Goal: Task Accomplishment & Management: Complete application form

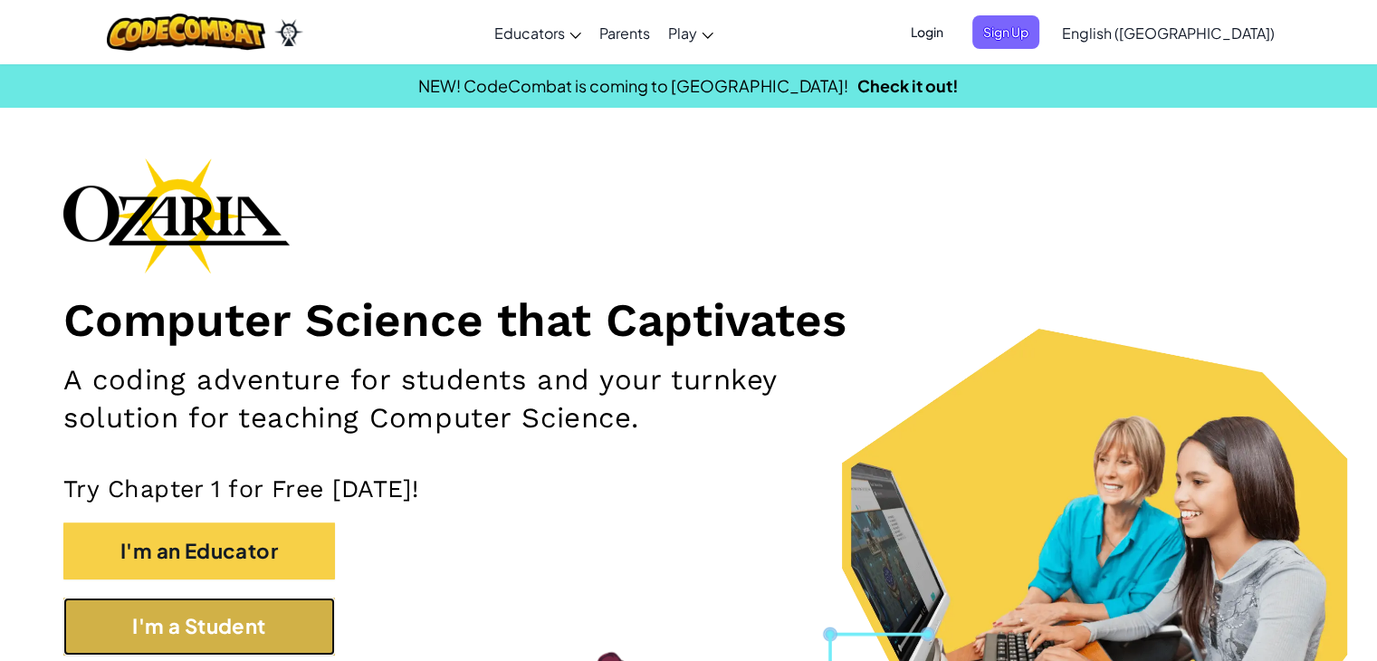
click at [279, 627] on button "I'm a Student" at bounding box center [199, 625] width 272 height 57
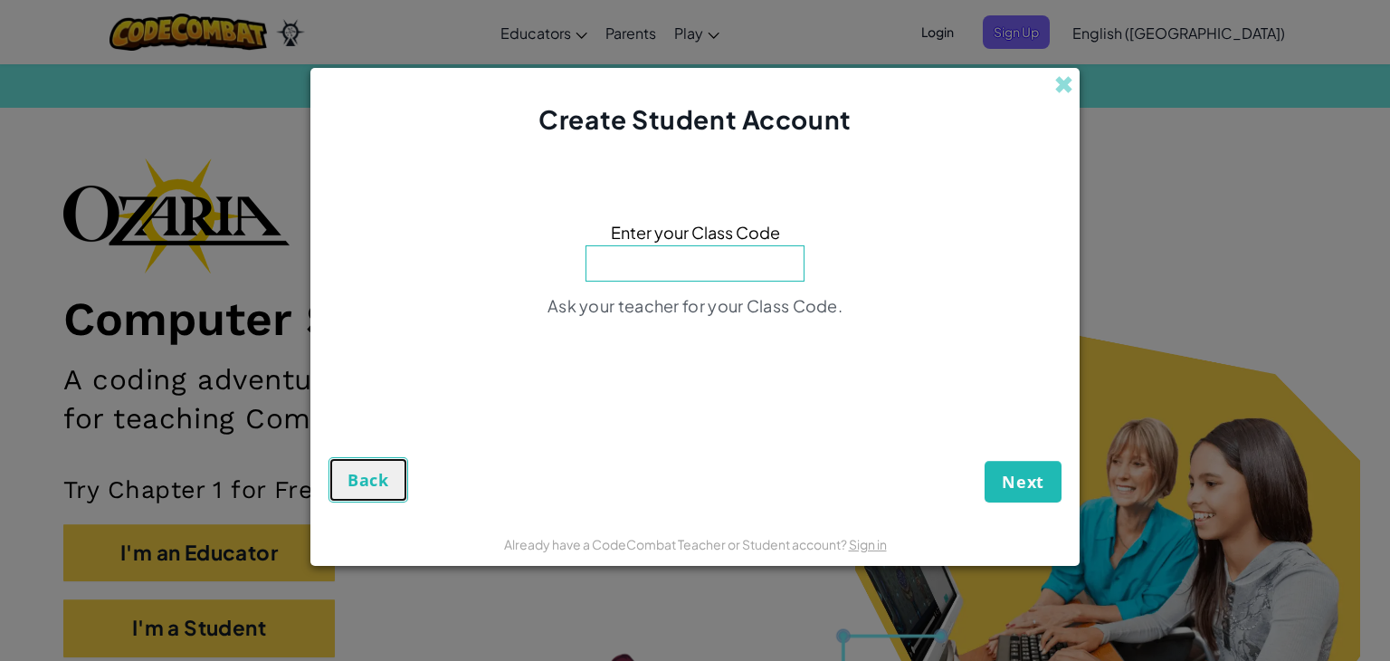
click at [402, 474] on button "Back" at bounding box center [369, 479] width 80 height 45
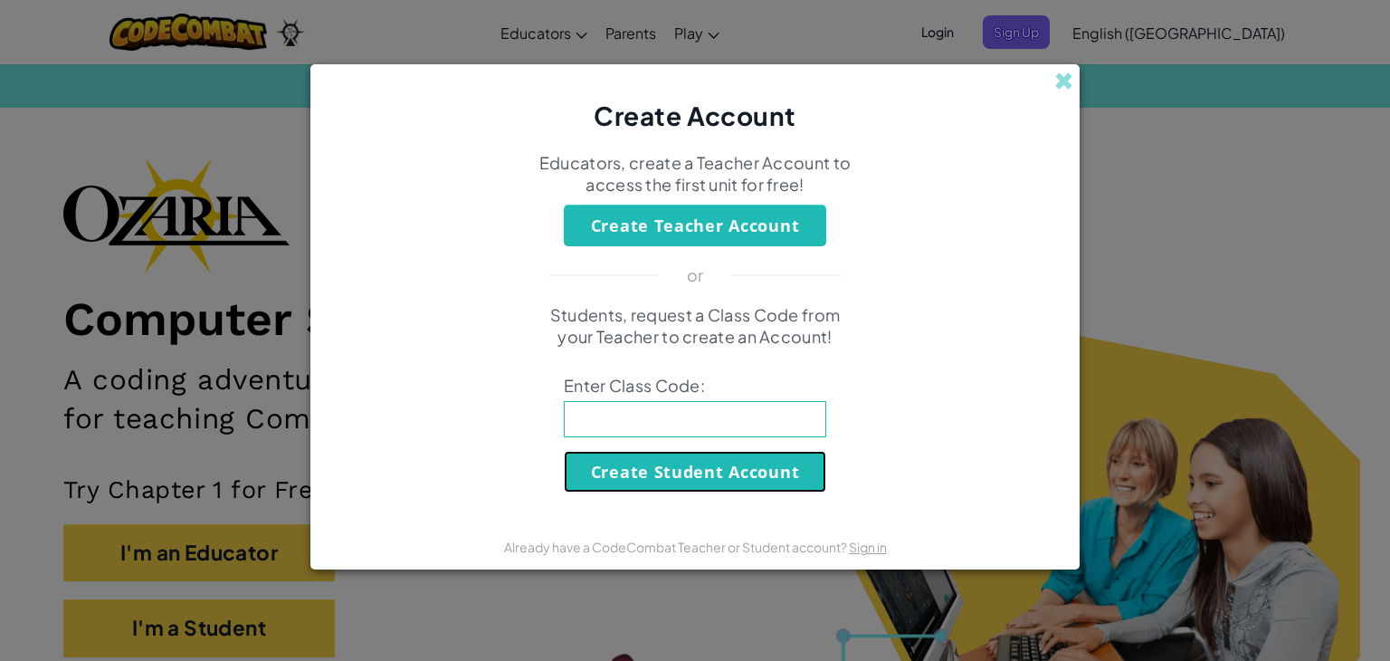
click at [681, 471] on button "Create Student Account" at bounding box center [695, 472] width 262 height 42
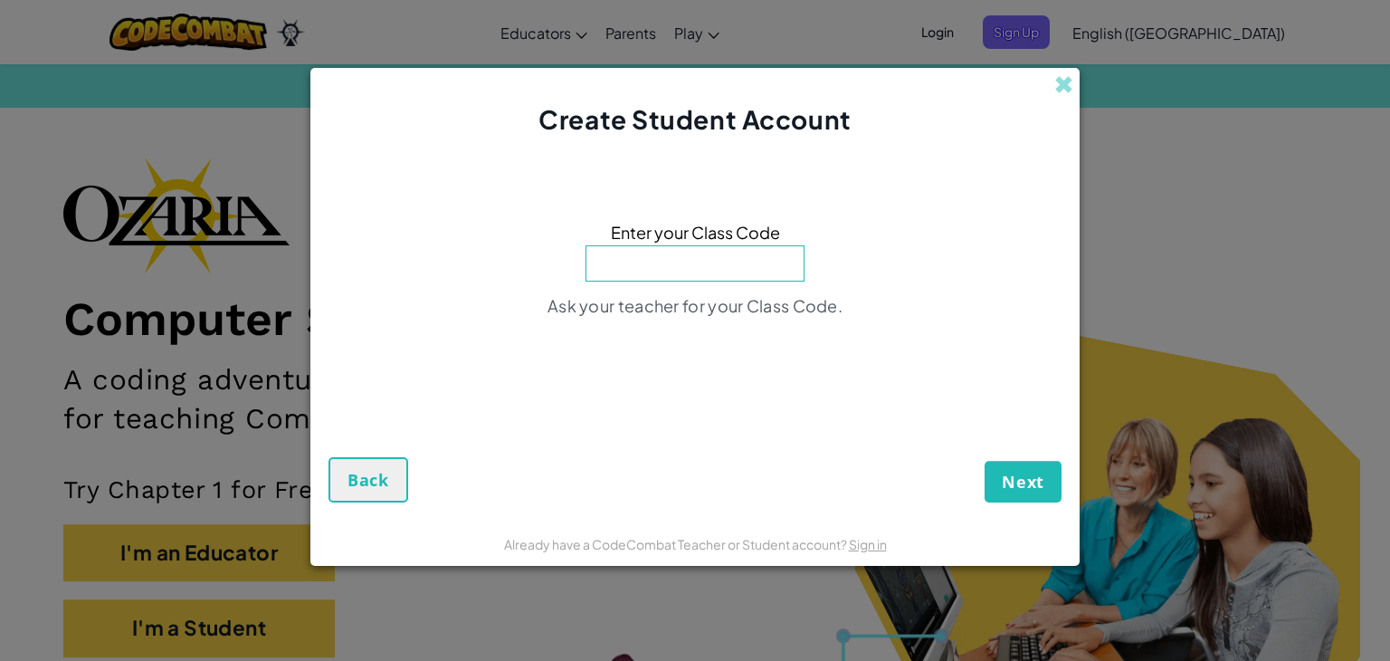
click at [724, 278] on input at bounding box center [695, 263] width 219 height 36
click at [391, 487] on button "Back" at bounding box center [369, 479] width 80 height 45
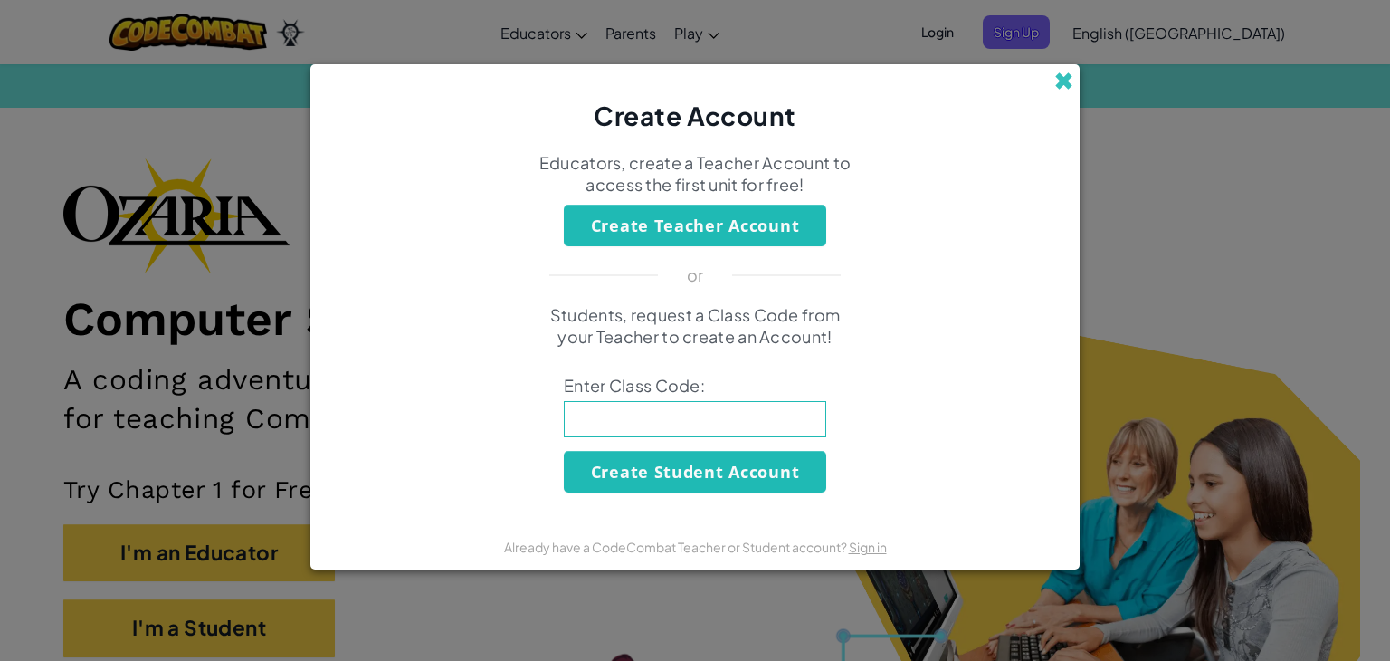
click at [1065, 81] on span at bounding box center [1063, 80] width 19 height 19
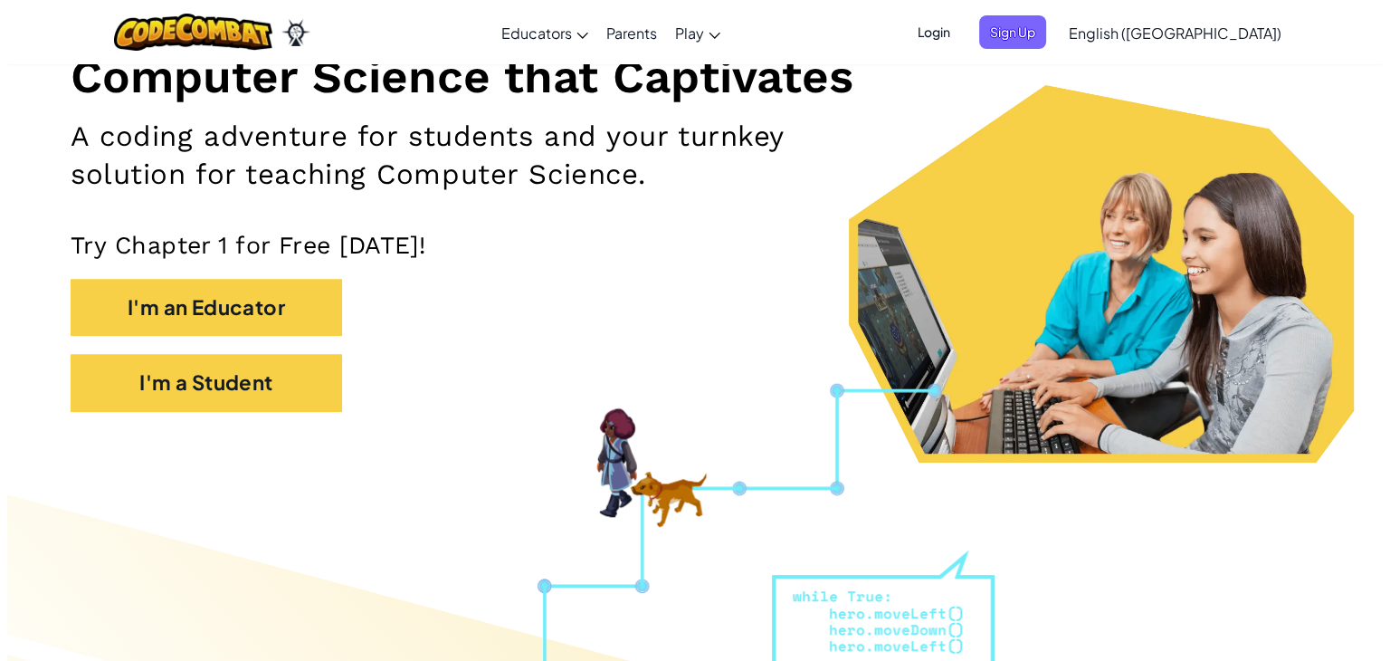
scroll to position [227, 0]
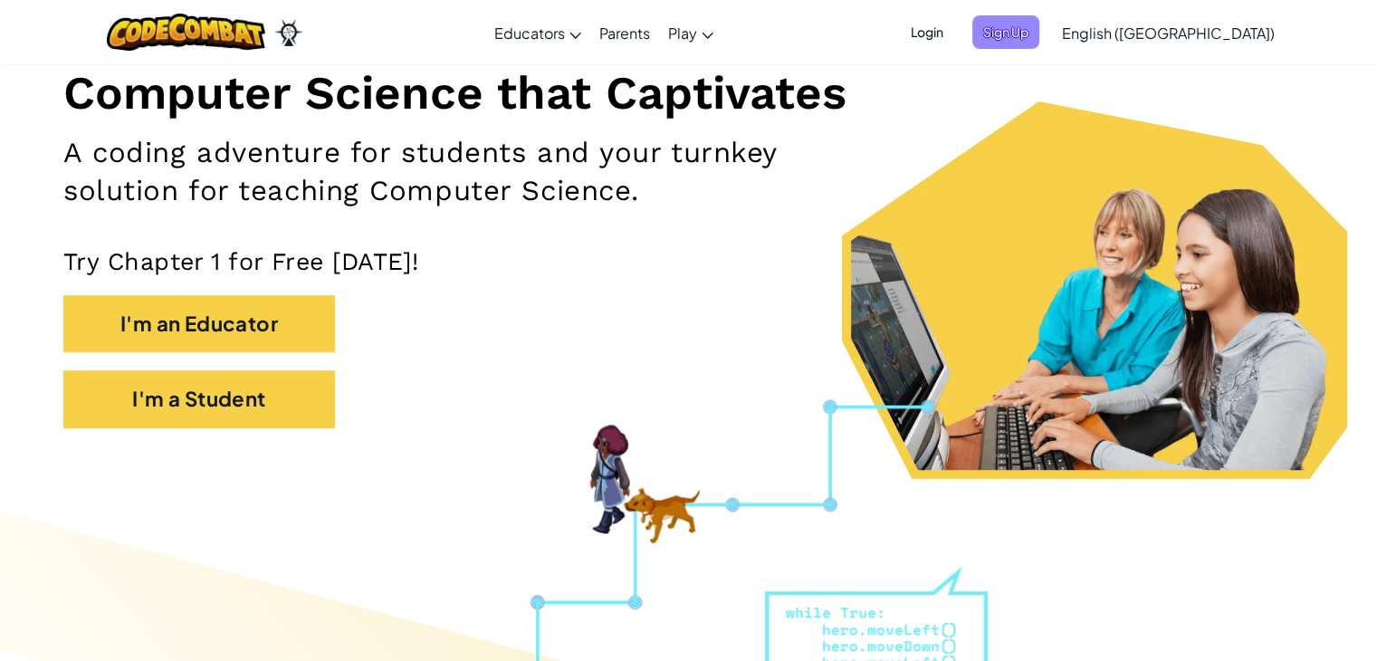
click at [1039, 37] on span "Sign Up" at bounding box center [1005, 31] width 67 height 33
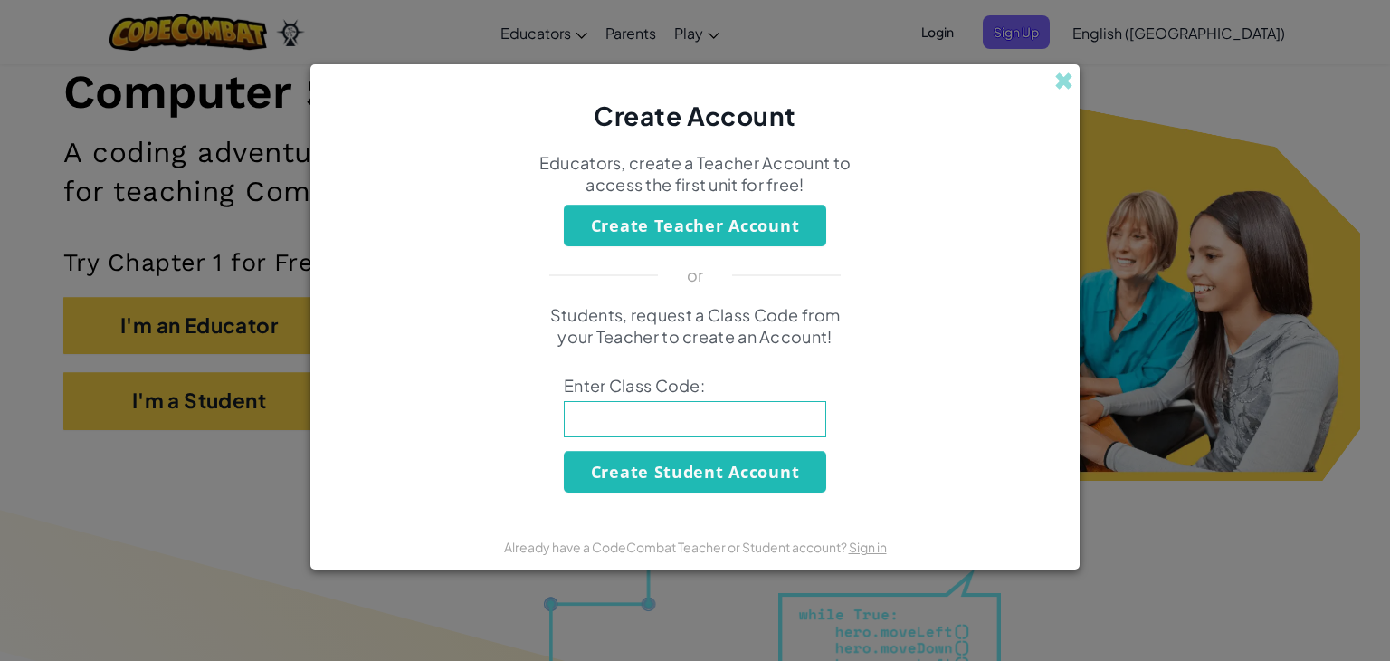
click at [674, 431] on input at bounding box center [695, 419] width 262 height 36
type input "r"
type input "RidePlaneFloor"
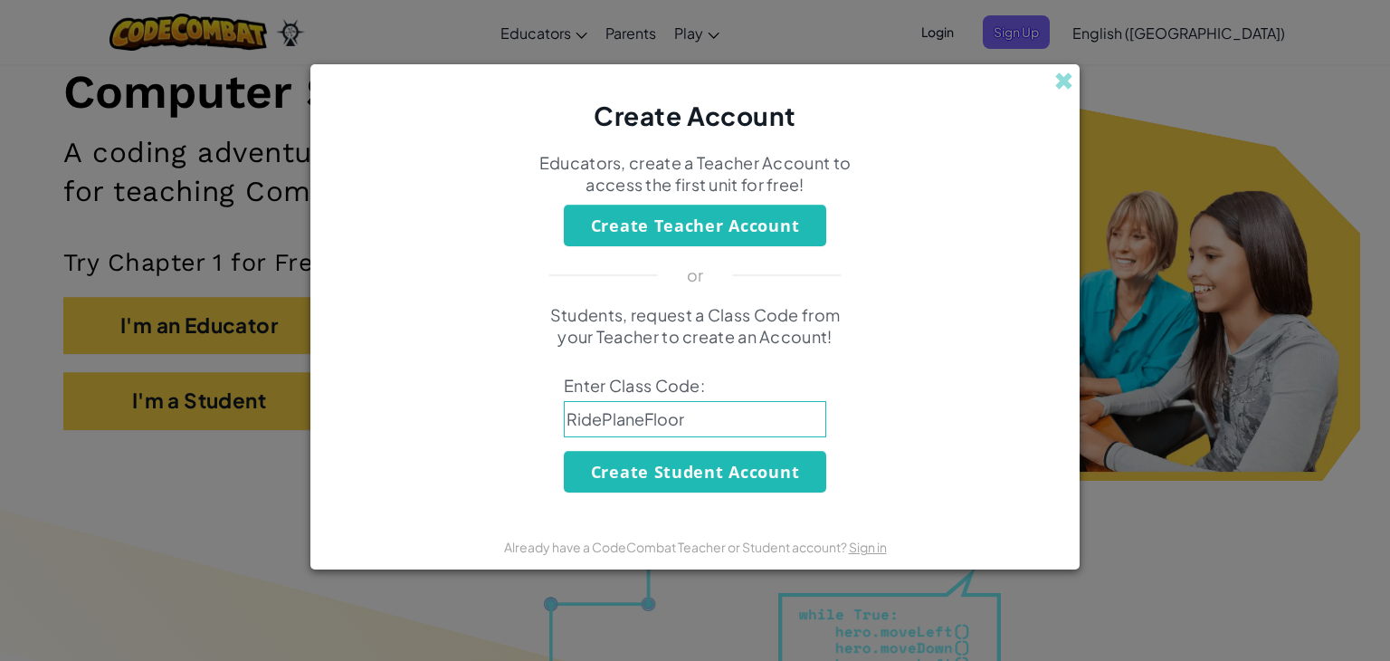
click button "Create Student Account" at bounding box center [695, 472] width 262 height 42
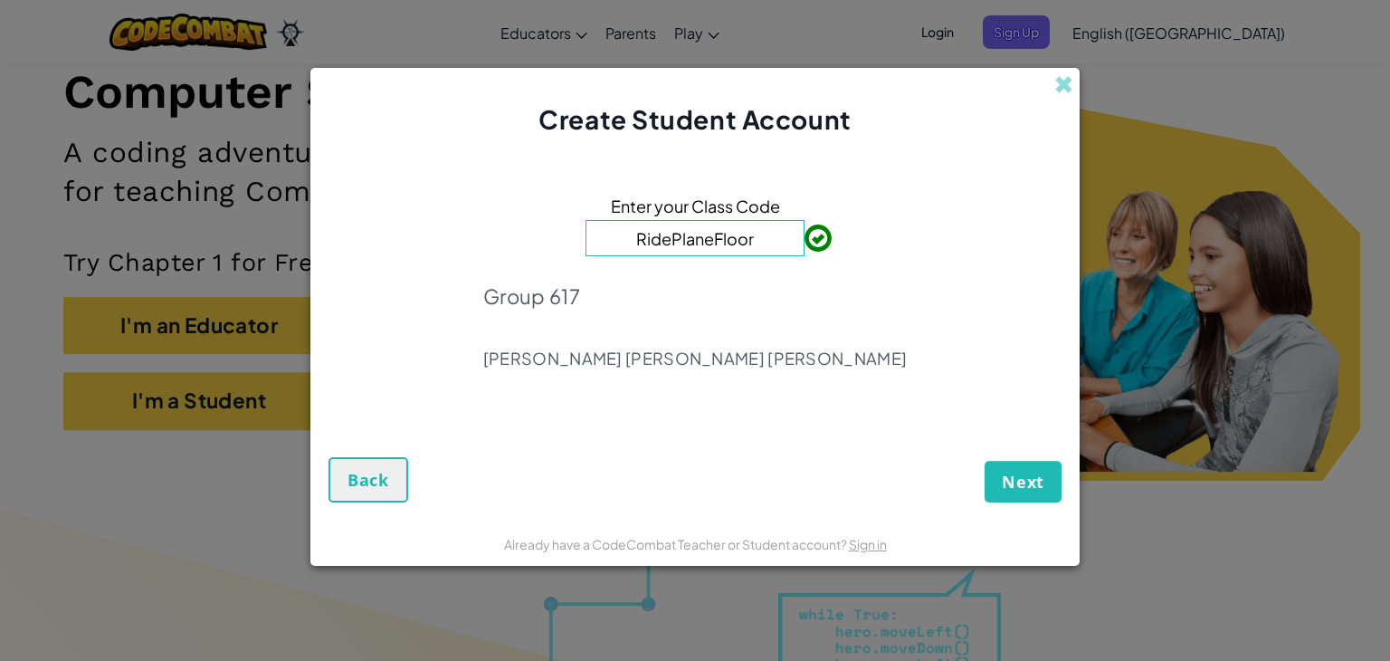
click at [831, 483] on div "Next Back" at bounding box center [695, 461] width 733 height 82
click at [996, 480] on button "Next" at bounding box center [1023, 482] width 77 height 42
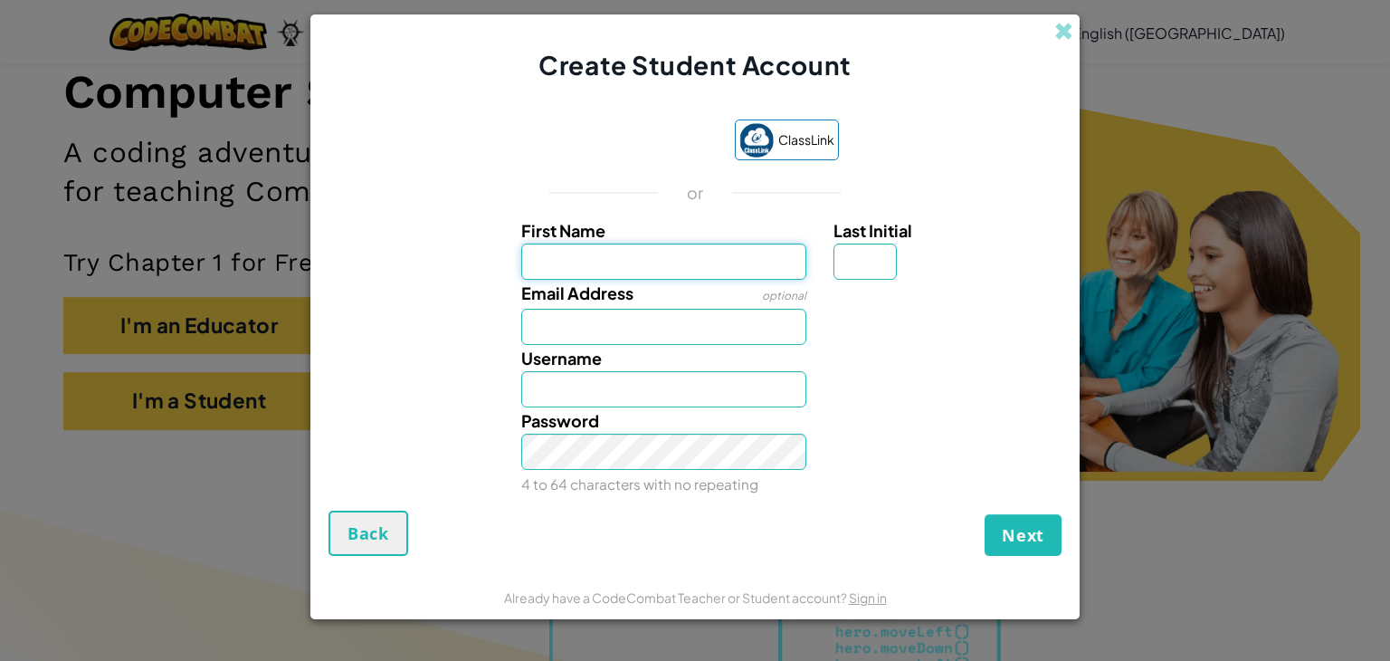
click at [670, 262] on input "First Name" at bounding box center [664, 261] width 286 height 36
type input "[PERSON_NAME]"
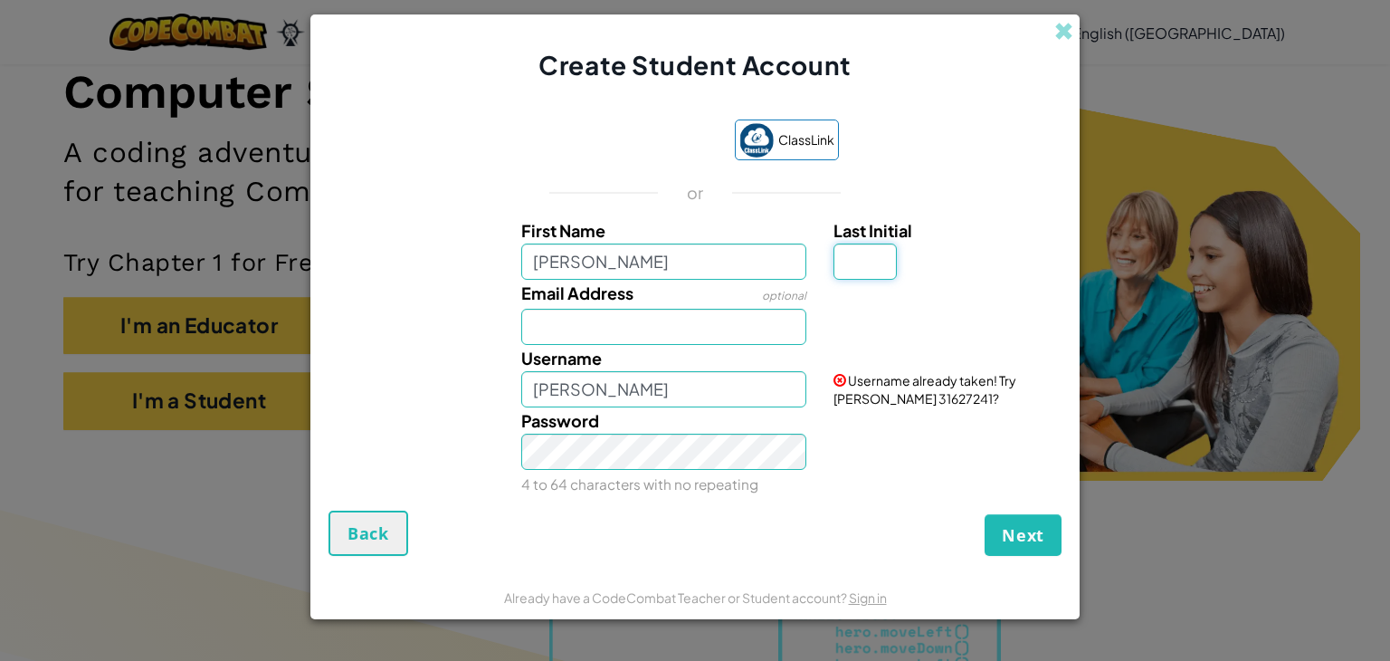
click at [883, 269] on input "Last Initial" at bounding box center [865, 261] width 63 height 36
type input "B"
type input "[PERSON_NAME]"
click at [688, 331] on input "Email Address" at bounding box center [664, 327] width 286 height 36
type input "[EMAIL_ADDRESS][DOMAIN_NAME]"
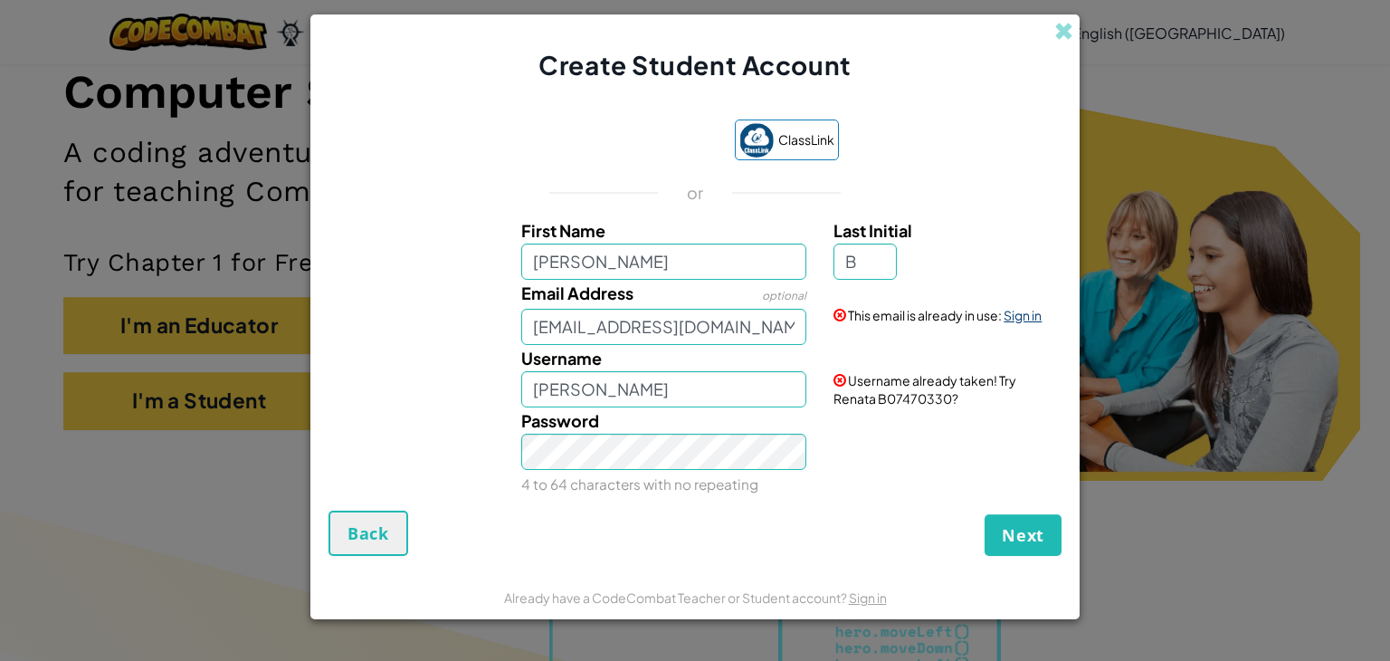
click at [1033, 312] on link "Sign in" at bounding box center [1023, 315] width 38 height 16
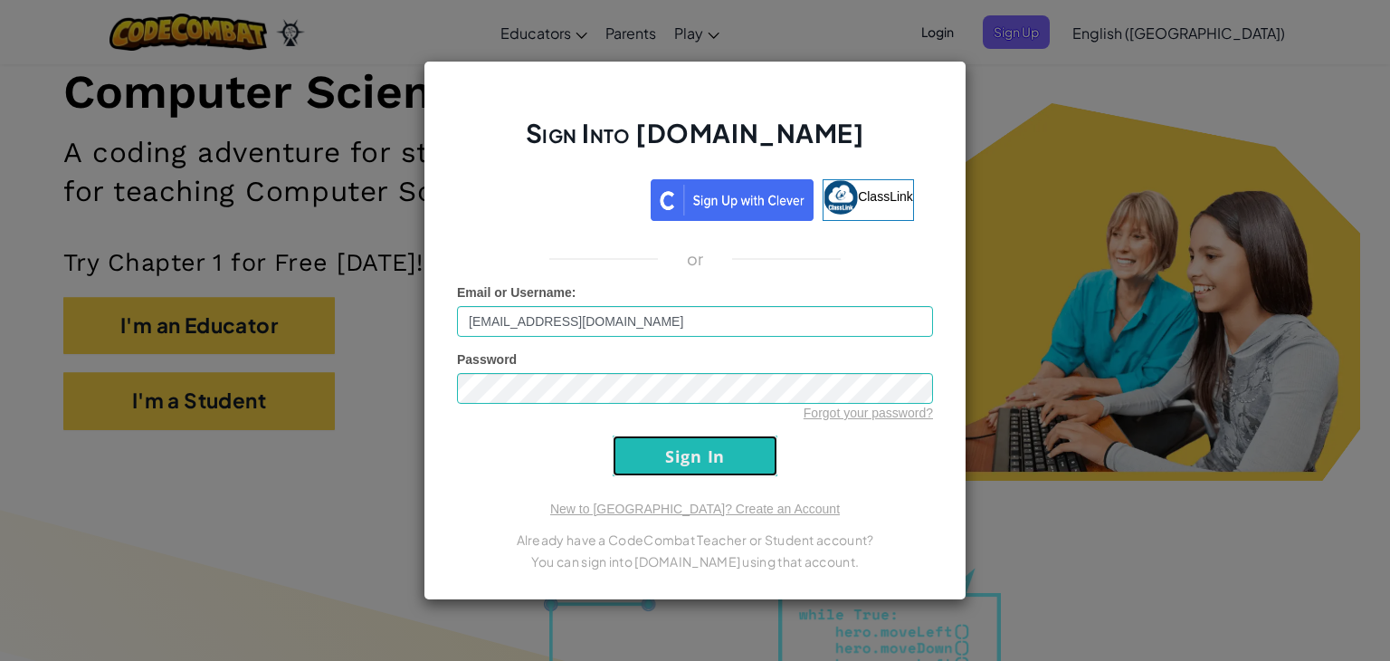
click at [687, 452] on input "Sign In" at bounding box center [695, 455] width 165 height 41
